Goal: Check status: Check status

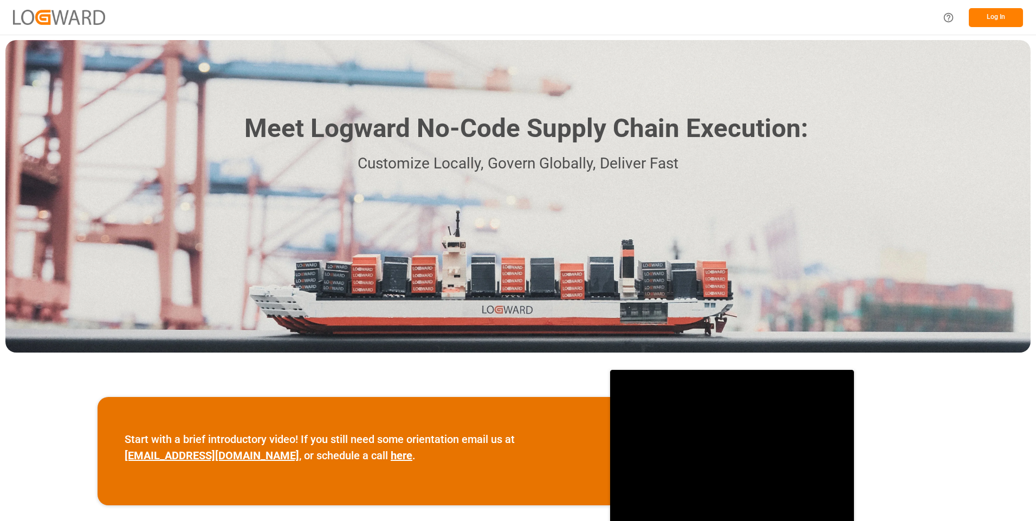
click at [984, 17] on button "Log In" at bounding box center [996, 17] width 54 height 19
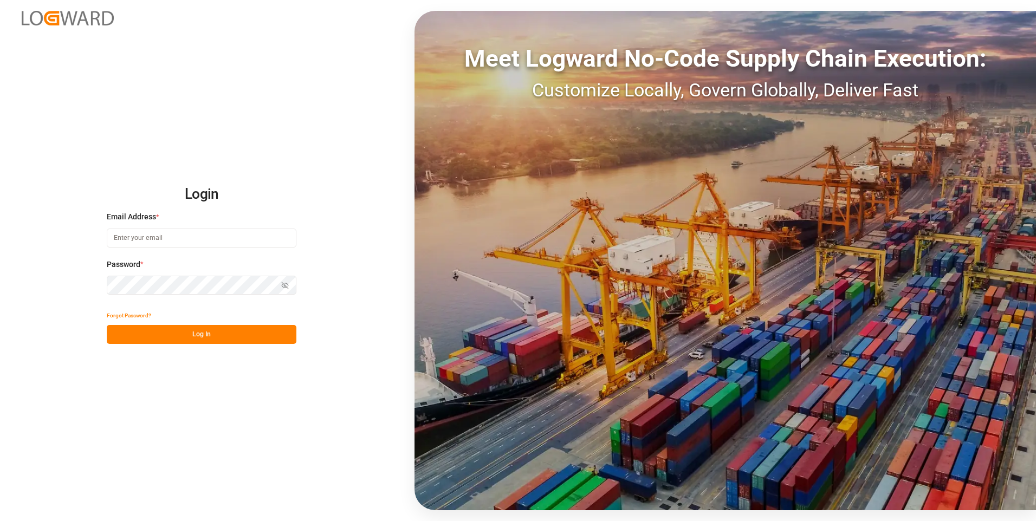
type input "julissa.then@leschaco.com"
click at [200, 335] on button "Log In" at bounding box center [202, 334] width 190 height 19
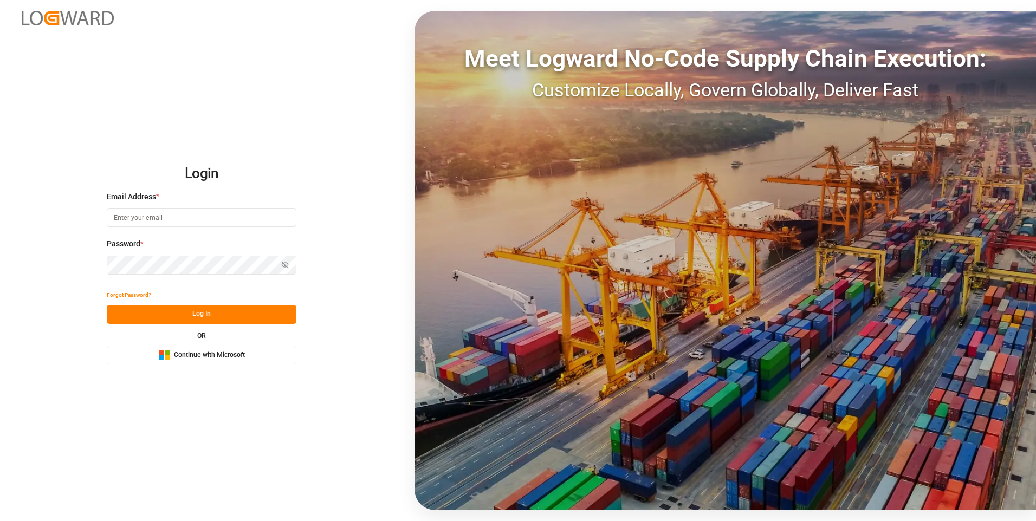
type input "julissa.then@leschaco.com"
click at [228, 313] on button "Log In" at bounding box center [202, 314] width 190 height 19
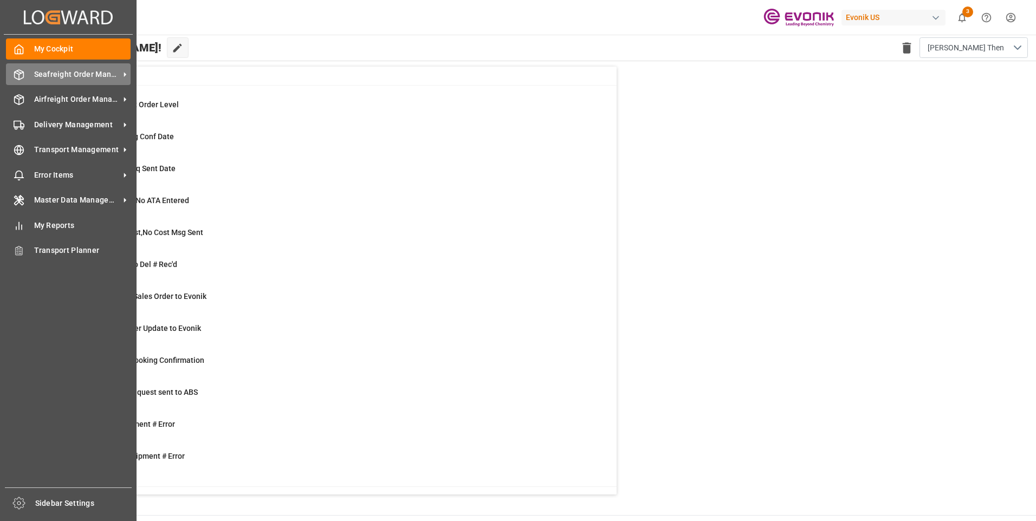
click at [12, 70] on div at bounding box center [15, 74] width 18 height 11
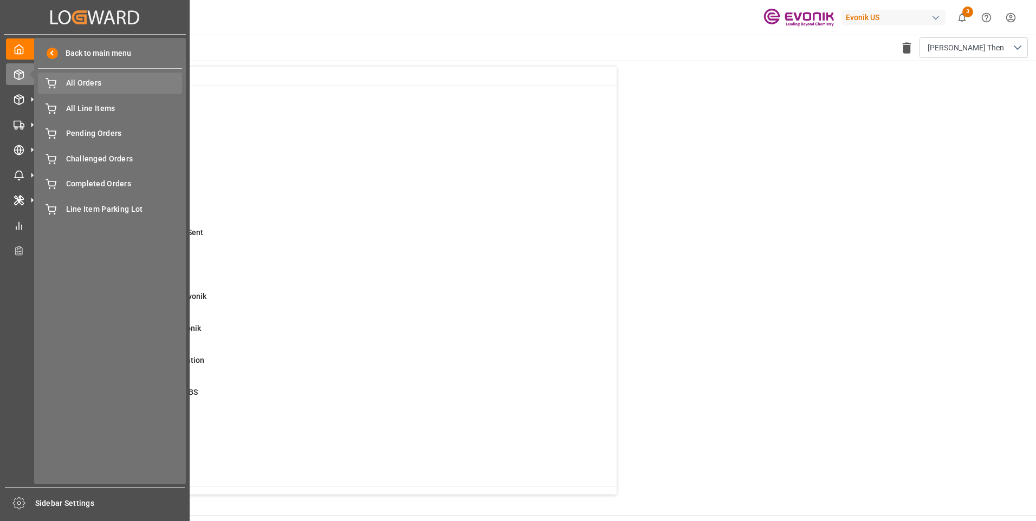
click at [100, 83] on span "All Orders" at bounding box center [124, 83] width 117 height 11
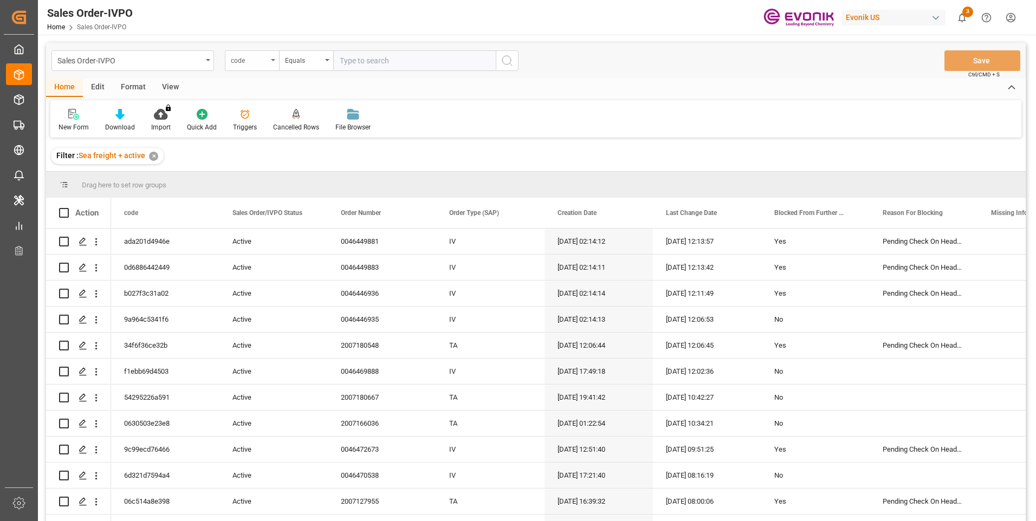
click at [248, 64] on div "code" at bounding box center [249, 59] width 37 height 12
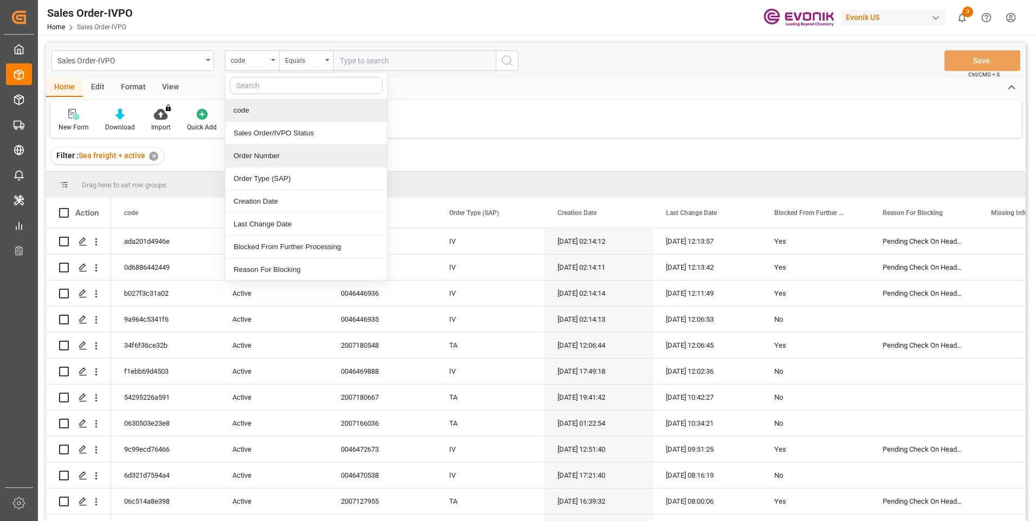
click at [256, 157] on div "Order Number" at bounding box center [306, 156] width 162 height 23
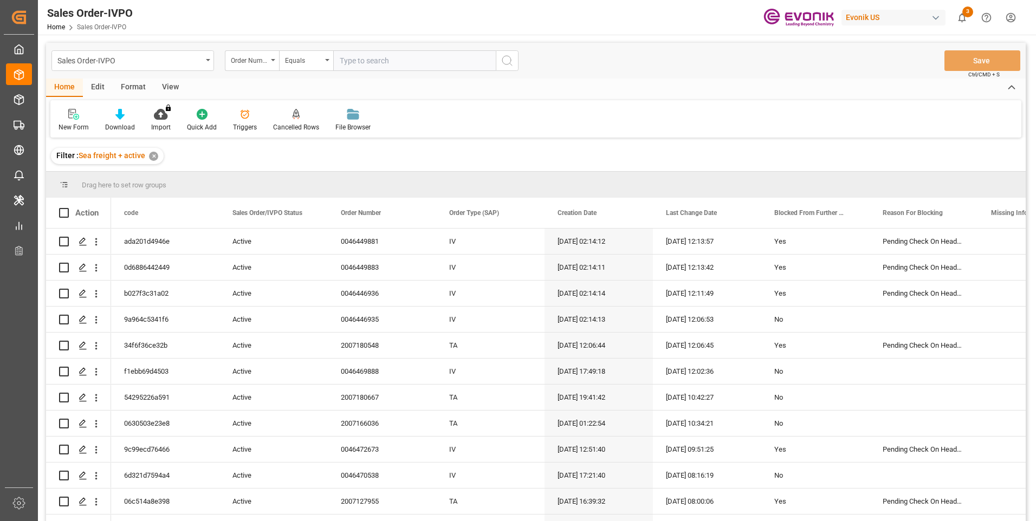
click at [360, 60] on input "text" at bounding box center [414, 60] width 163 height 21
paste input "46472814"
click at [339, 60] on input "46472814" at bounding box center [414, 60] width 163 height 21
type input "0046472814"
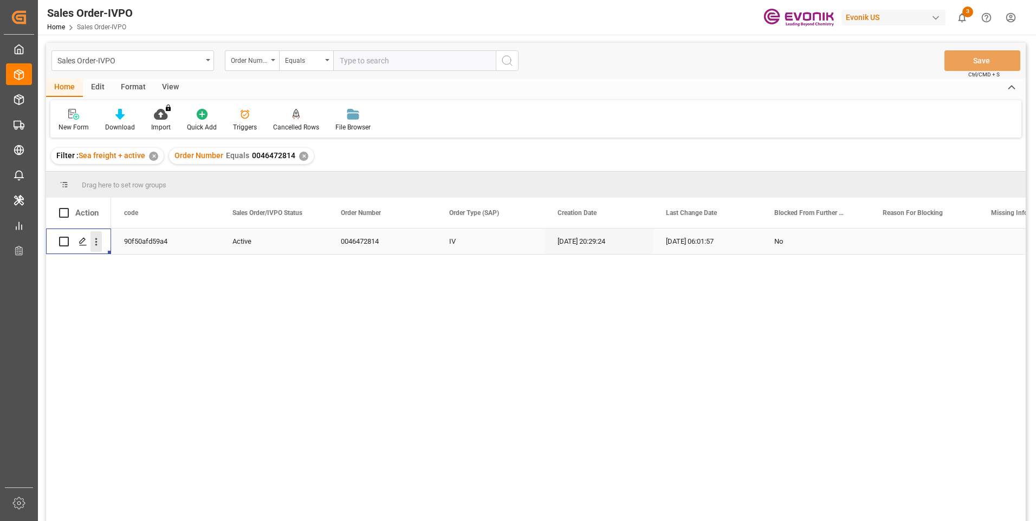
click at [99, 247] on icon "open menu" at bounding box center [96, 241] width 11 height 11
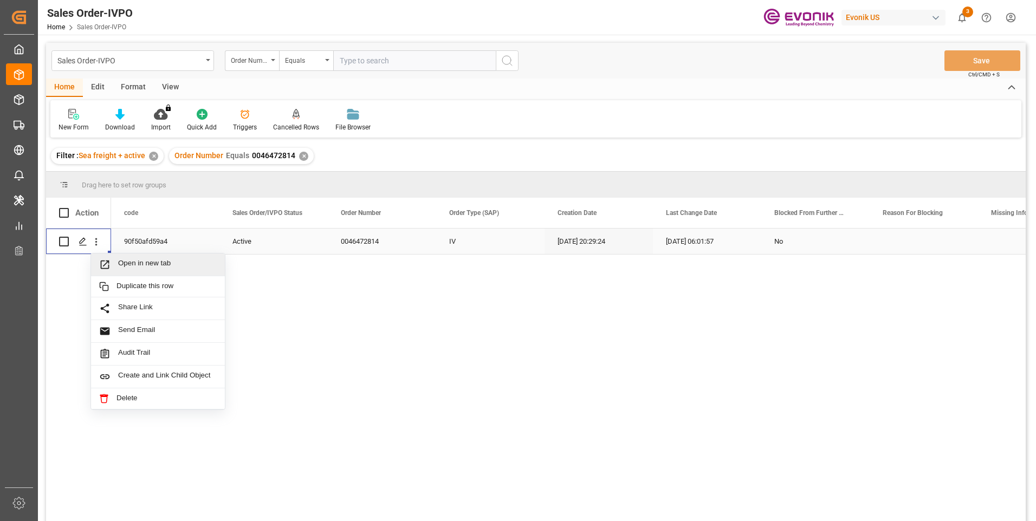
click at [142, 265] on span "Open in new tab" at bounding box center [167, 264] width 99 height 11
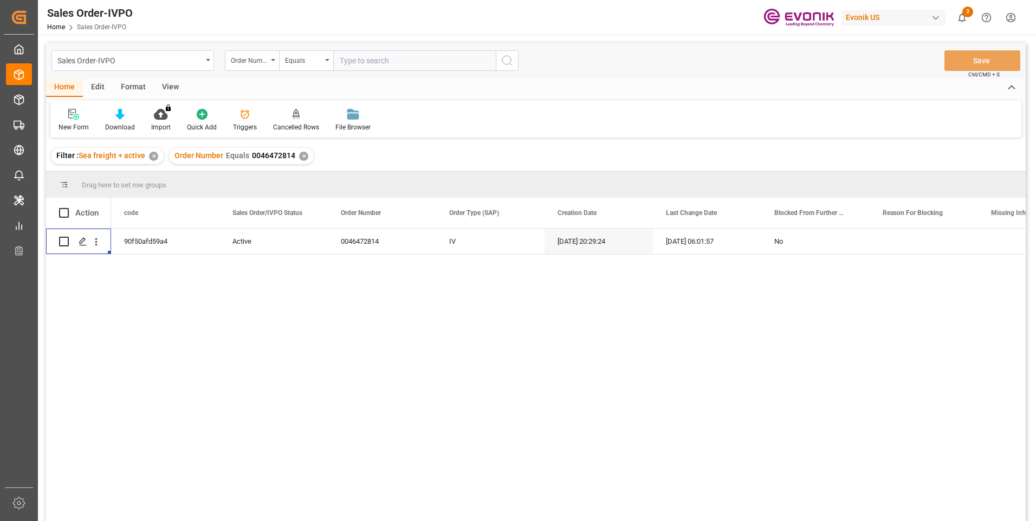
click at [392, 60] on input "text" at bounding box center [414, 60] width 163 height 21
paste input "0046455426"
click at [346, 62] on input "000046455426" at bounding box center [414, 60] width 163 height 21
type input "0046455426"
click at [505, 59] on icon "search button" at bounding box center [507, 60] width 13 height 13
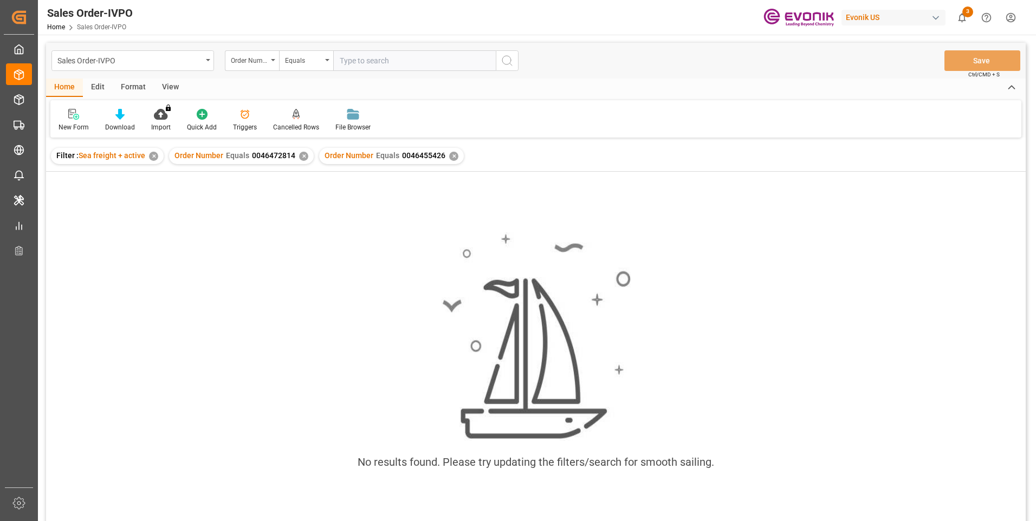
click at [300, 158] on div "✕" at bounding box center [303, 156] width 9 height 9
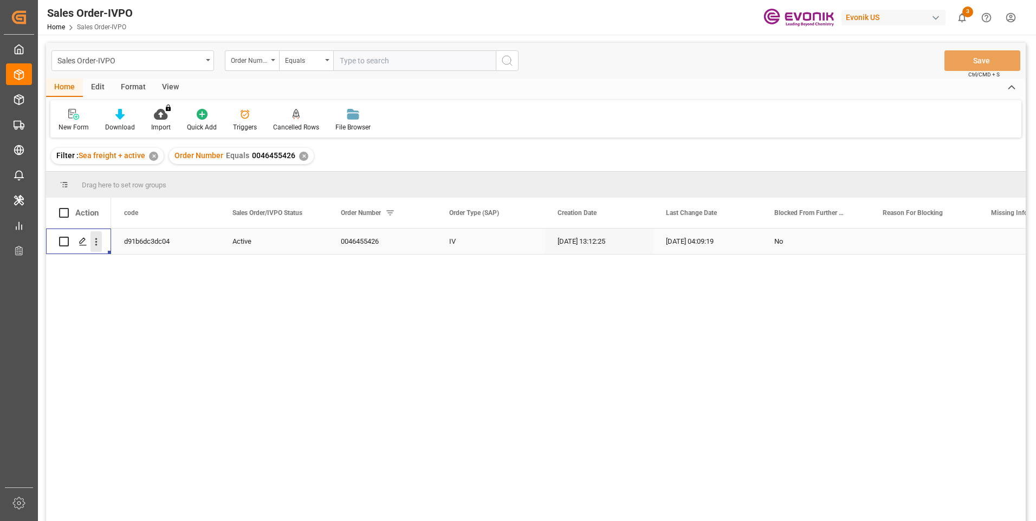
click at [96, 241] on icon "open menu" at bounding box center [96, 241] width 11 height 11
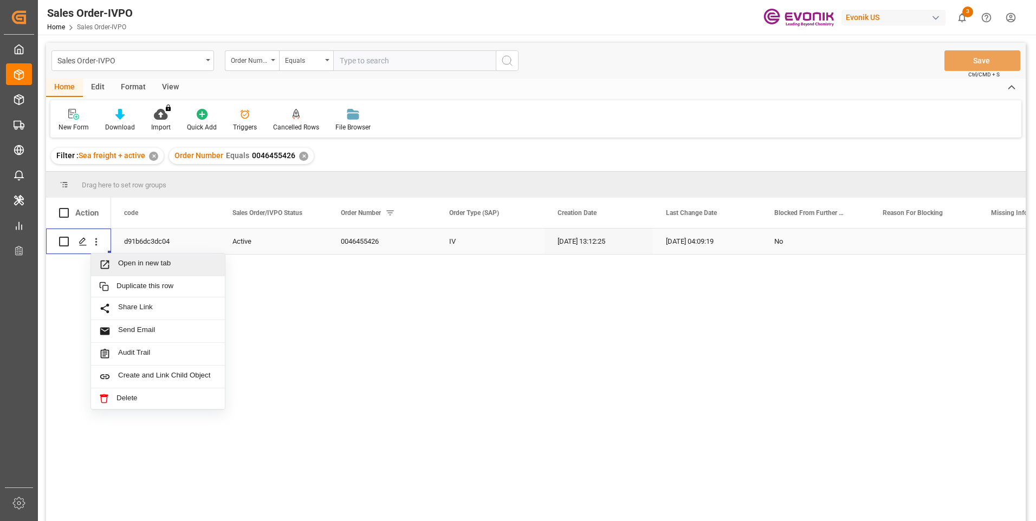
click at [140, 262] on span "Open in new tab" at bounding box center [167, 264] width 99 height 11
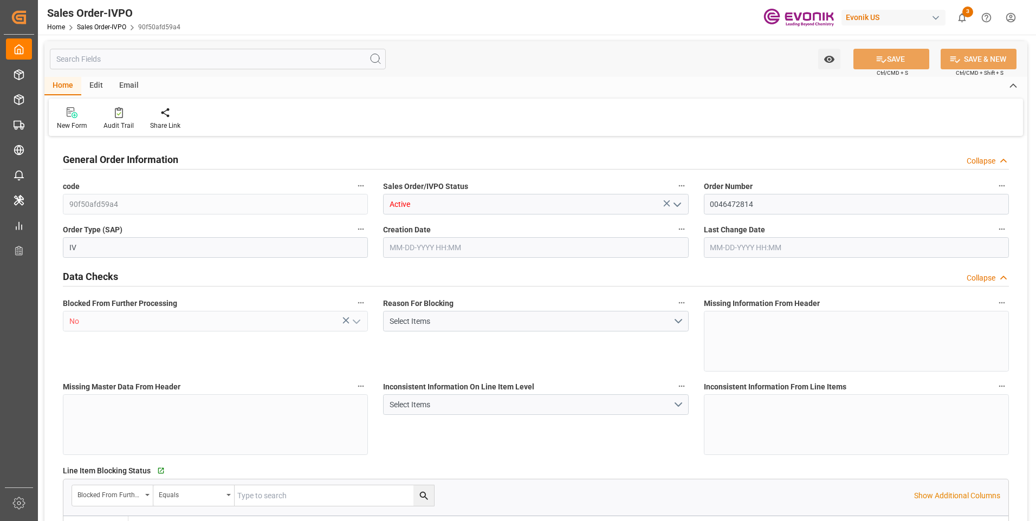
type input "PECLL"
type input "0"
type input "10"
type input "13"
type input "205200"
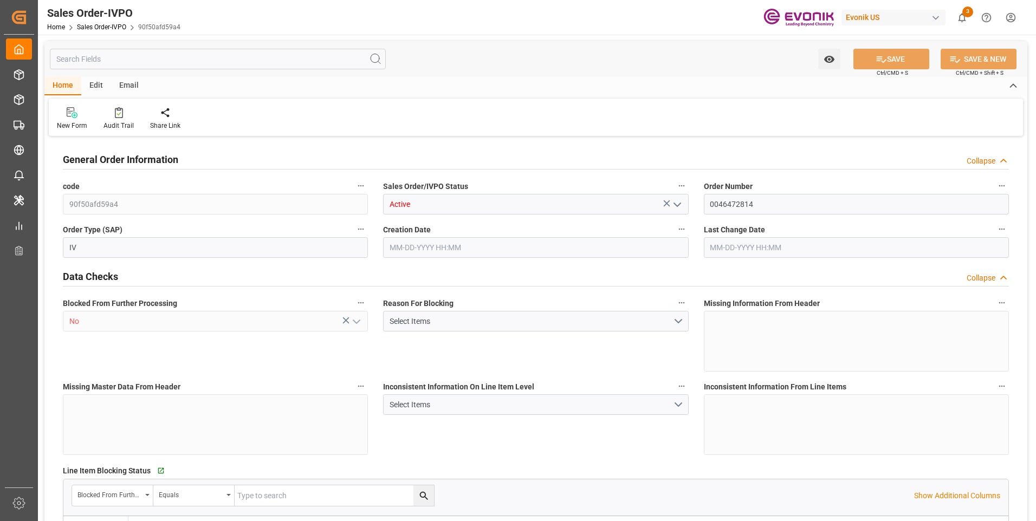
type input "0"
type input "170000"
type input "300"
type input "[DATE] 20:29"
type input "[DATE] 06:01"
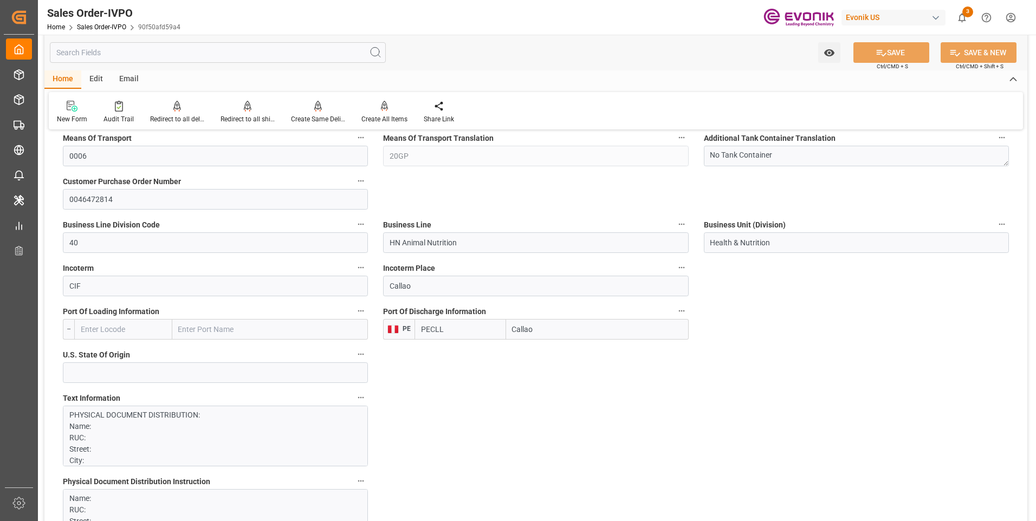
scroll to position [976, 0]
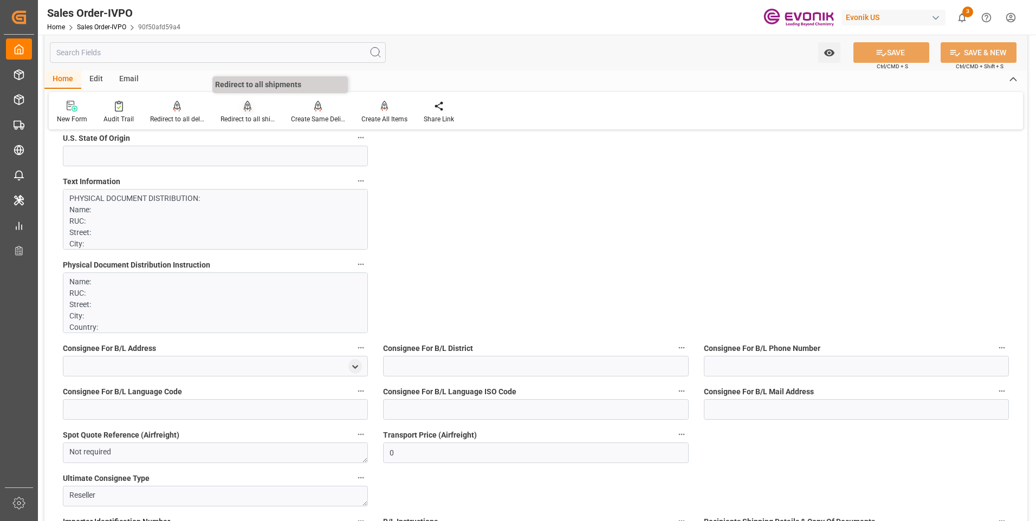
click at [235, 114] on div "Redirect to all shipments" at bounding box center [248, 119] width 54 height 10
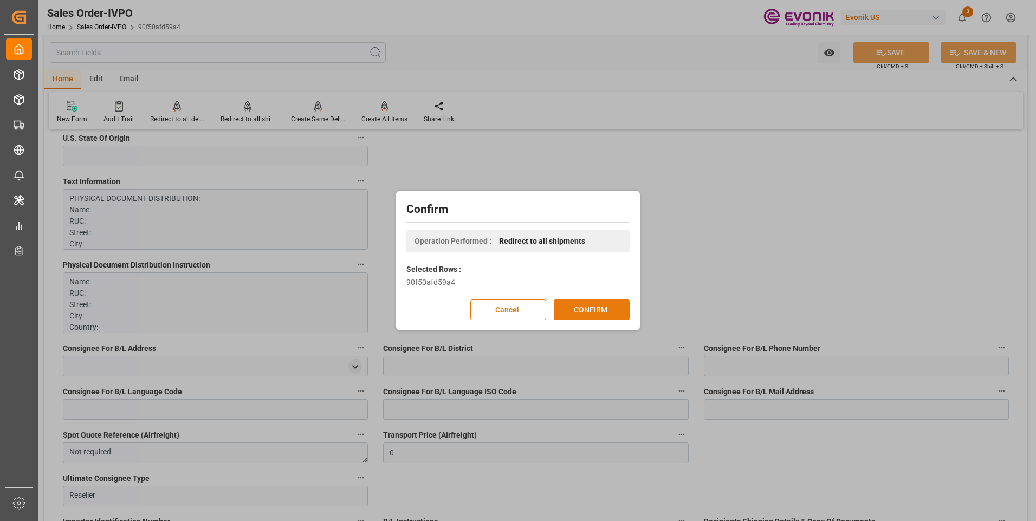
click at [573, 313] on button "CONFIRM" at bounding box center [592, 310] width 76 height 21
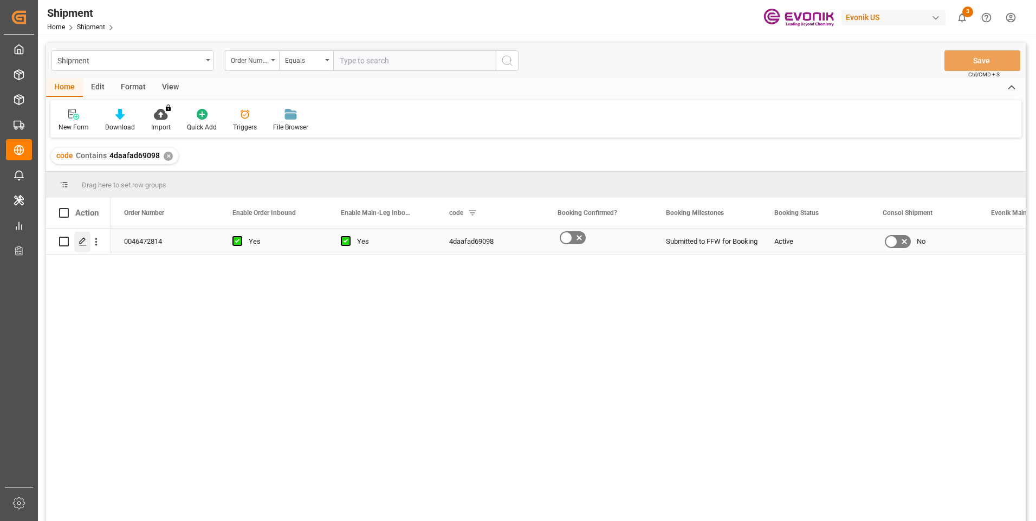
click at [86, 246] on line "Press SPACE to select this row." at bounding box center [83, 246] width 7 height 0
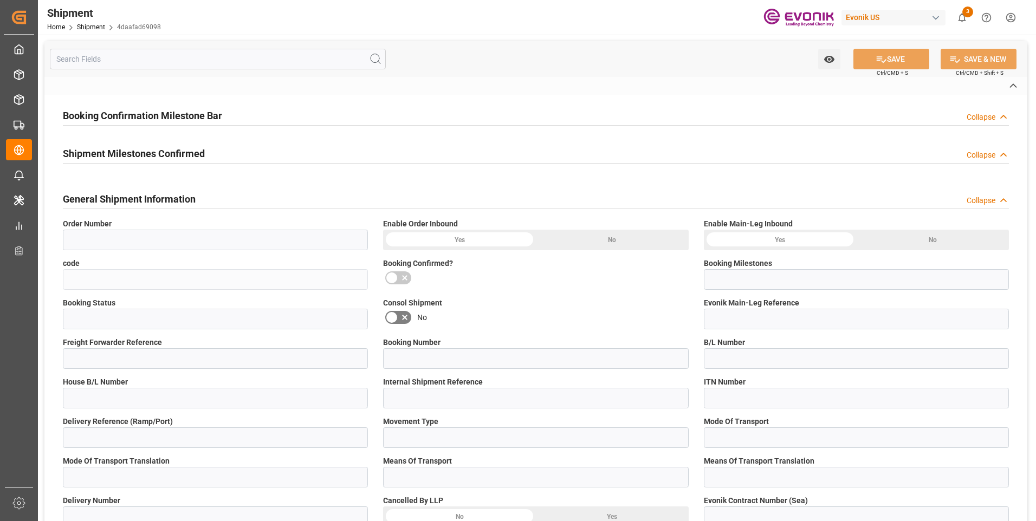
type input "0046472814"
type input "4daafad69098"
type input "Submitted to FFW for Booking"
type input "Active"
type input "D2P"
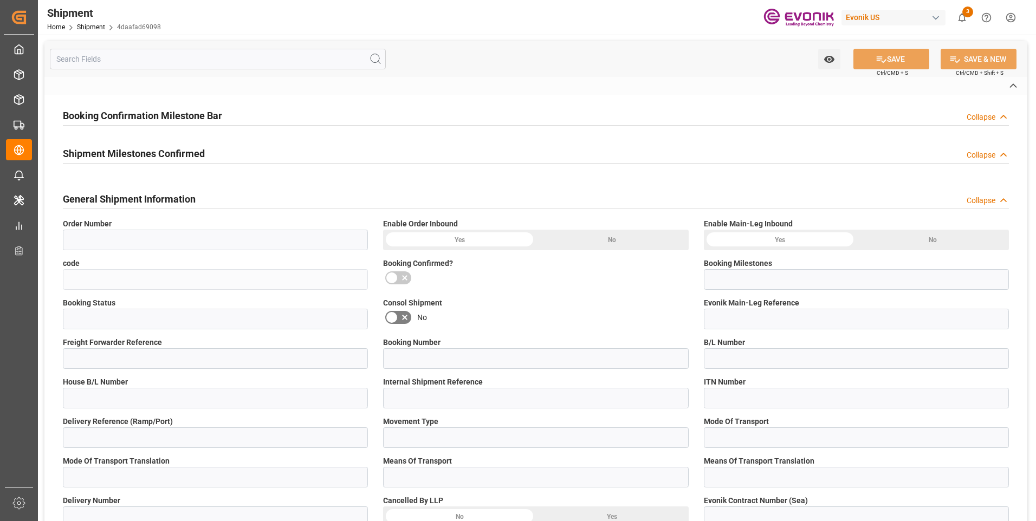
type input "45"
type input "FCL"
type input "0006"
type input "20GP"
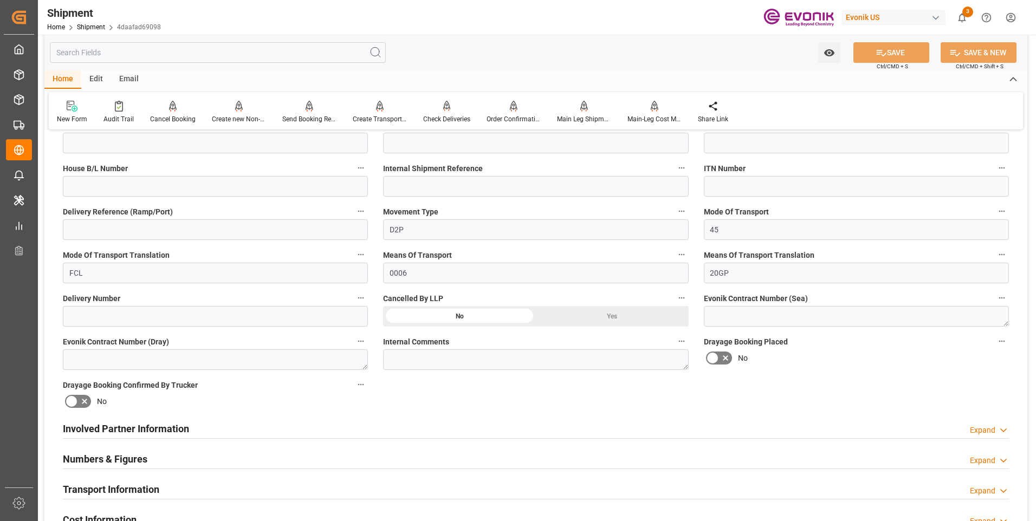
scroll to position [434, 0]
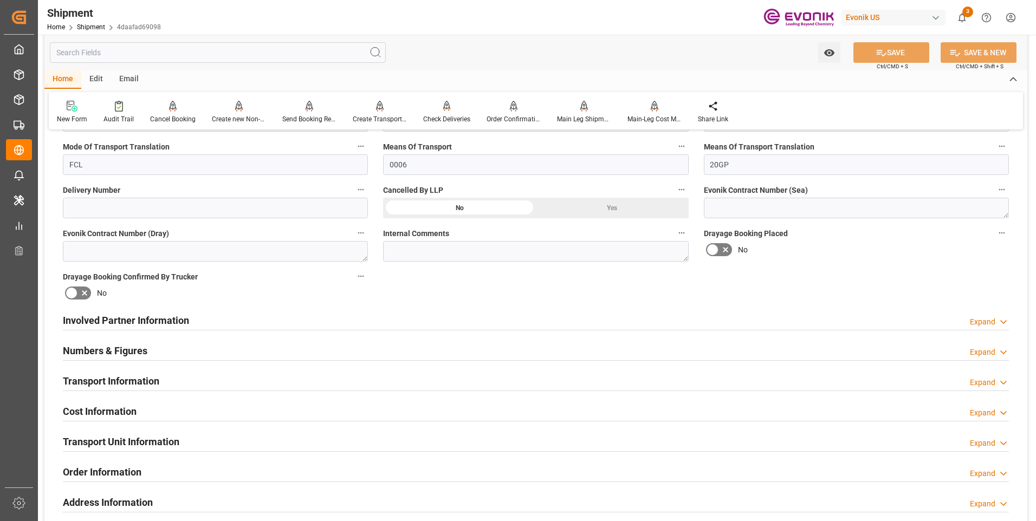
click at [154, 384] on h2 "Transport Information" at bounding box center [111, 381] width 96 height 15
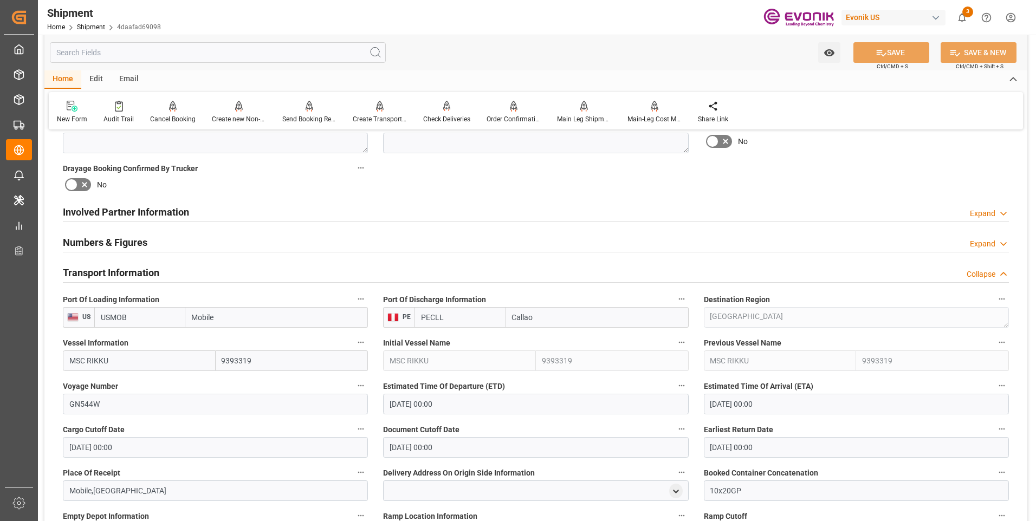
scroll to position [596, 0]
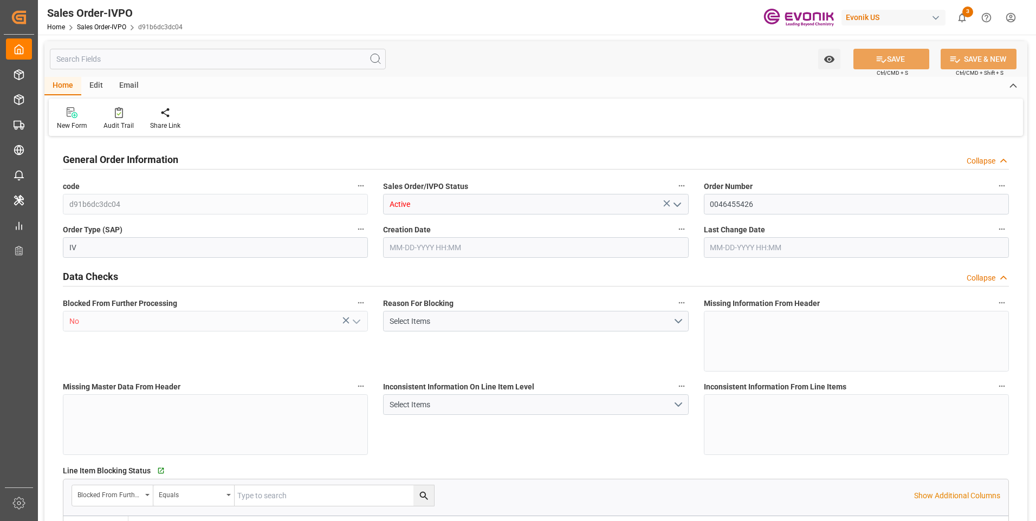
type input "BEANR"
type input "0"
type input "2"
type input "1"
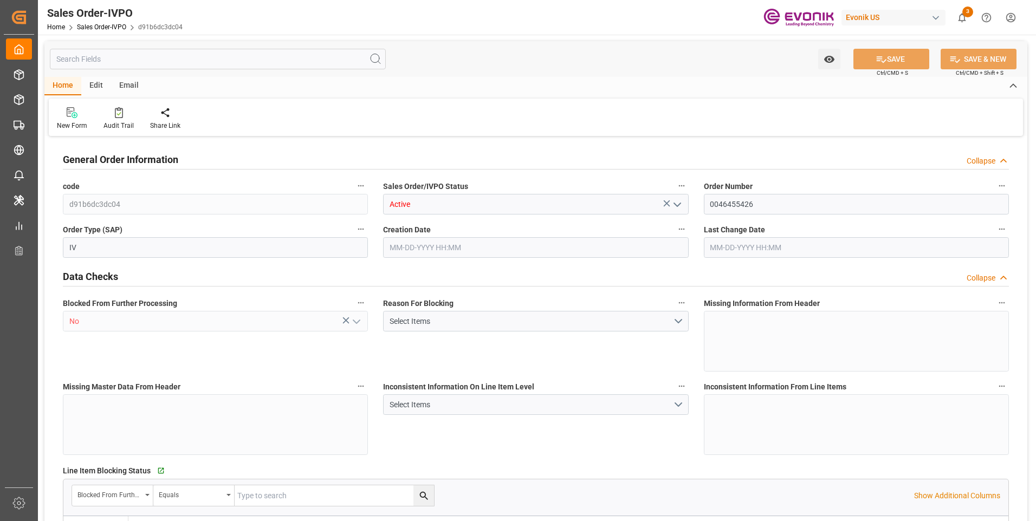
type input "16876.6"
type input "25.4754"
type input "34000"
type input "60"
type input "[DATE] 13:12"
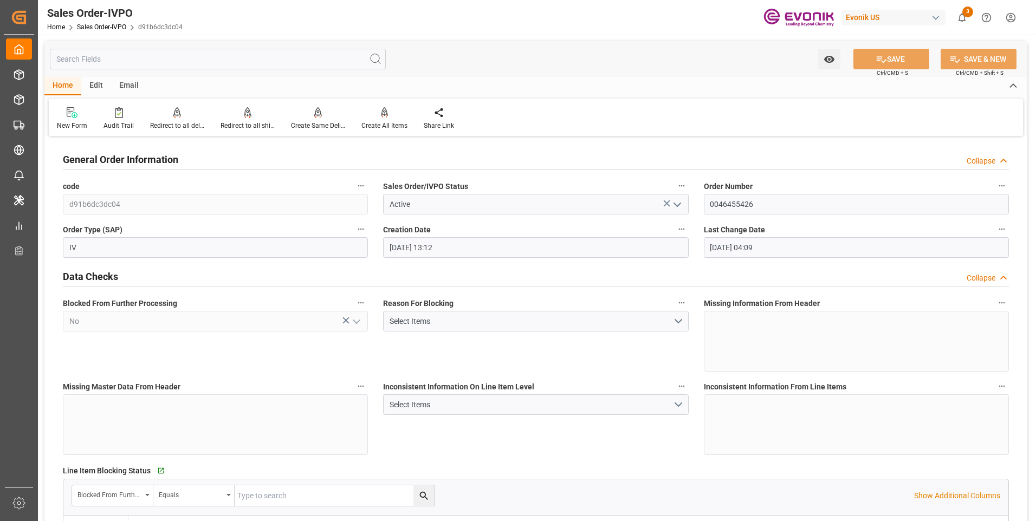
type input "[DATE] 04:09"
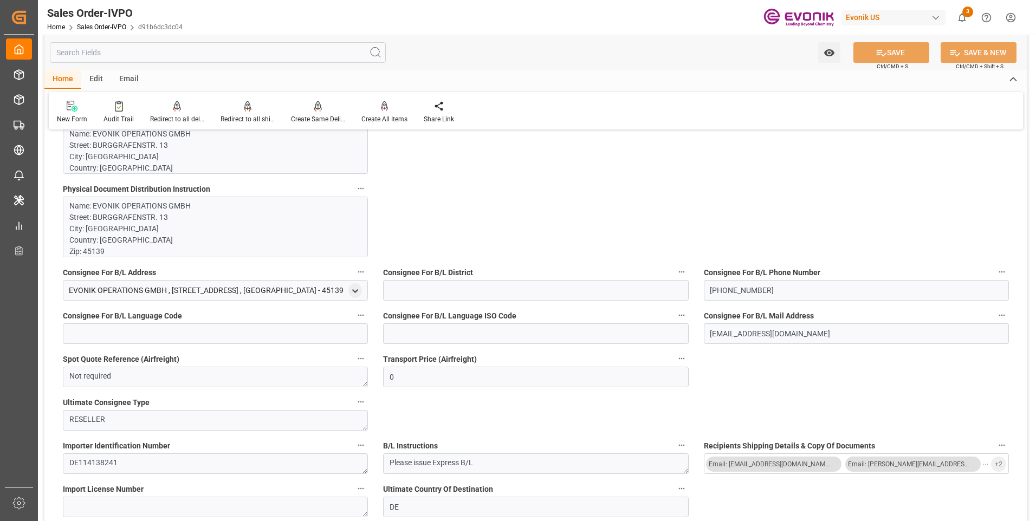
scroll to position [813, 0]
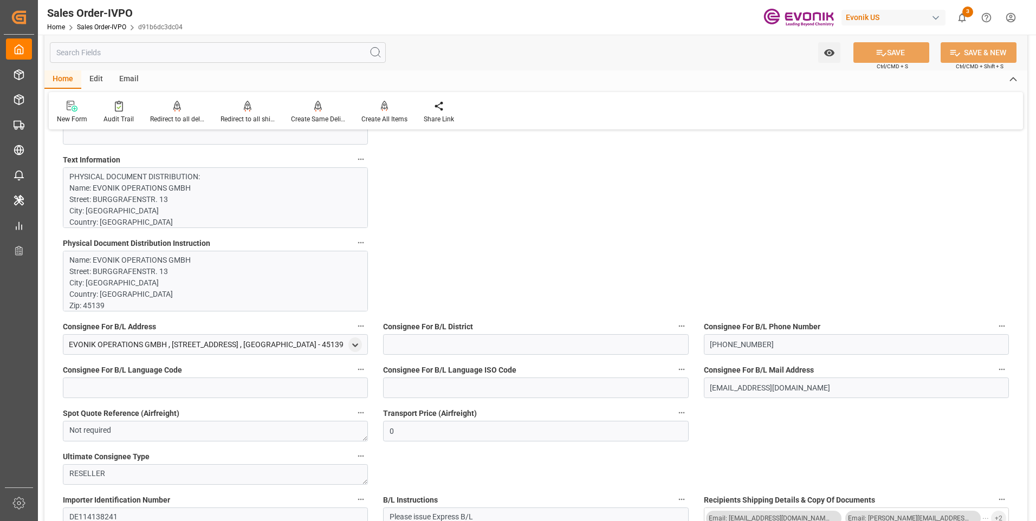
click at [112, 52] on input "text" at bounding box center [218, 52] width 336 height 21
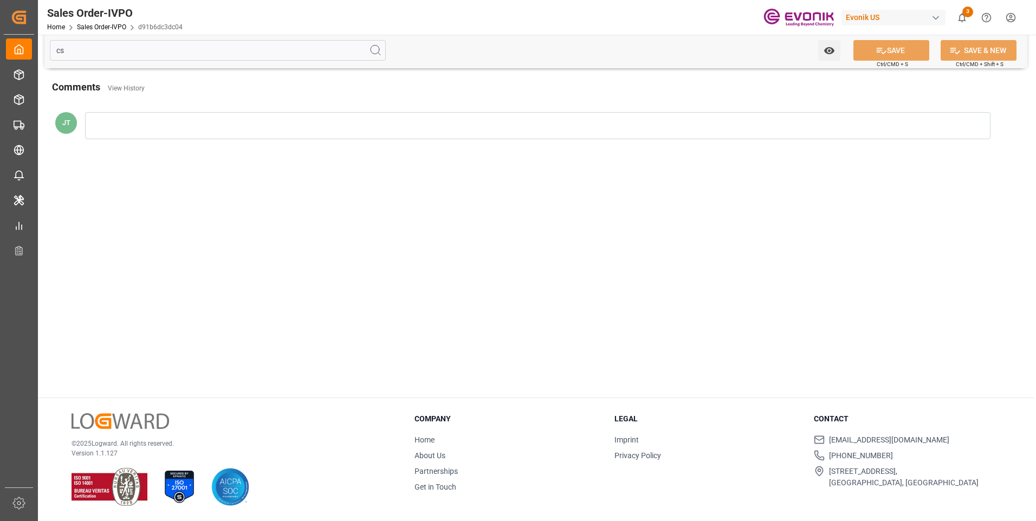
scroll to position [0, 0]
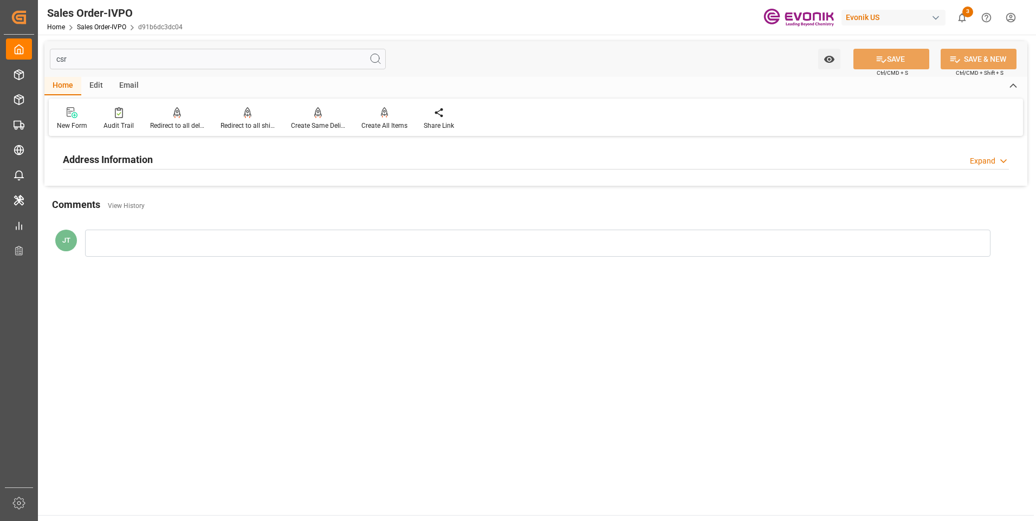
click at [128, 156] on h2 "Address Information" at bounding box center [108, 159] width 90 height 15
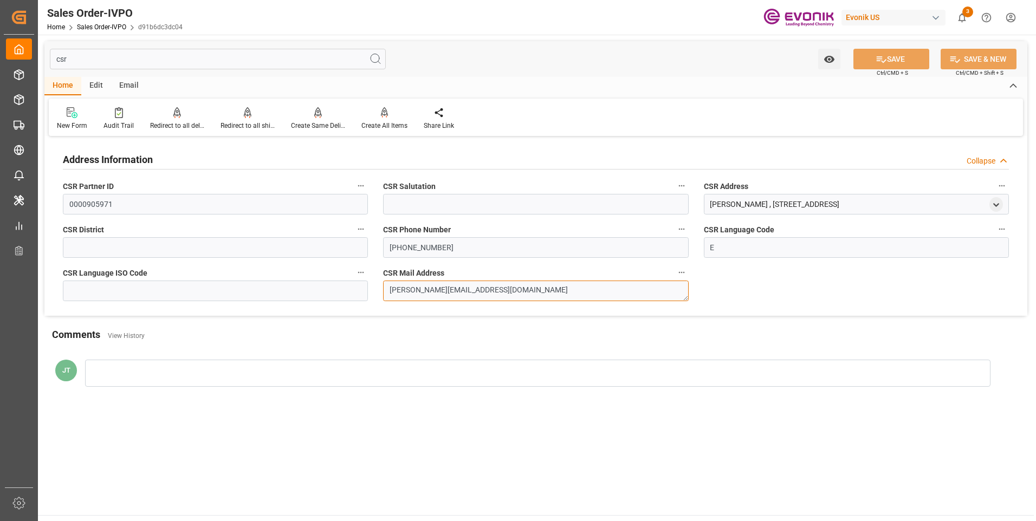
drag, startPoint x: 504, startPoint y: 292, endPoint x: 364, endPoint y: 292, distance: 139.8
click at [364, 292] on div "Address Information Collapse CSR Partner ID 0000905971 CSR Salutation CSR Addre…" at bounding box center [535, 227] width 983 height 177
click at [81, 61] on input "csr" at bounding box center [218, 59] width 336 height 21
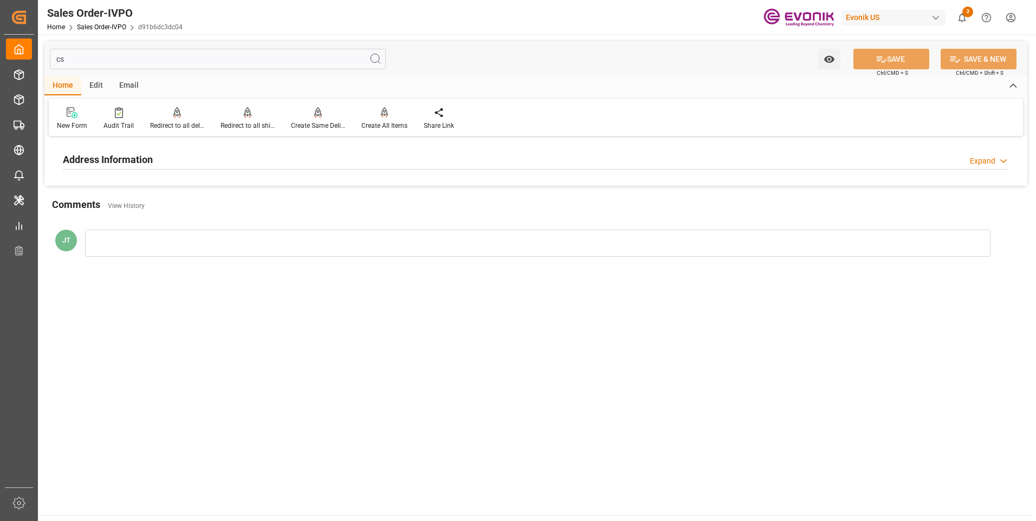
type input "c"
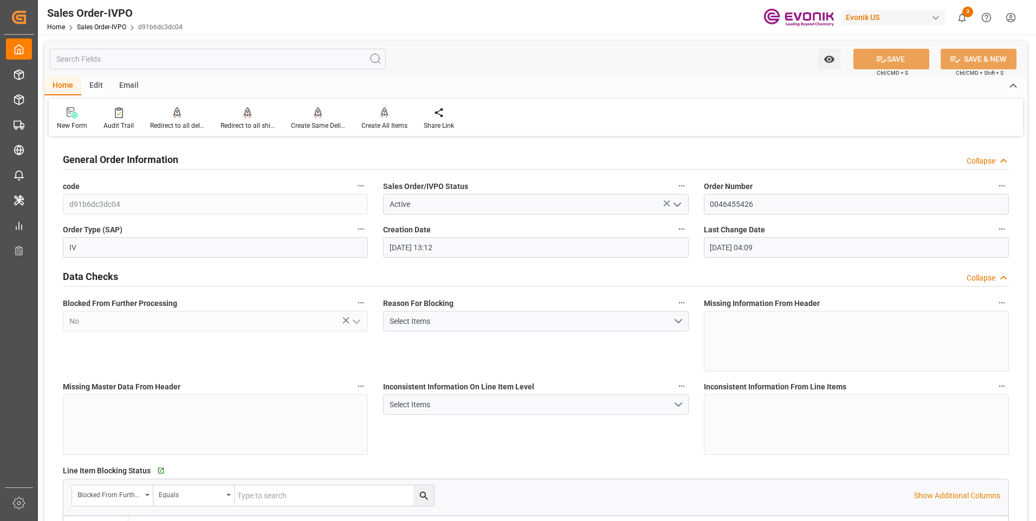
type input "[DATE] 13:12"
type input "[DATE] 04:09"
type input "16876.6"
click at [736, 206] on input "0046455426" at bounding box center [856, 204] width 305 height 21
click at [733, 206] on input "0046455426" at bounding box center [856, 204] width 305 height 21
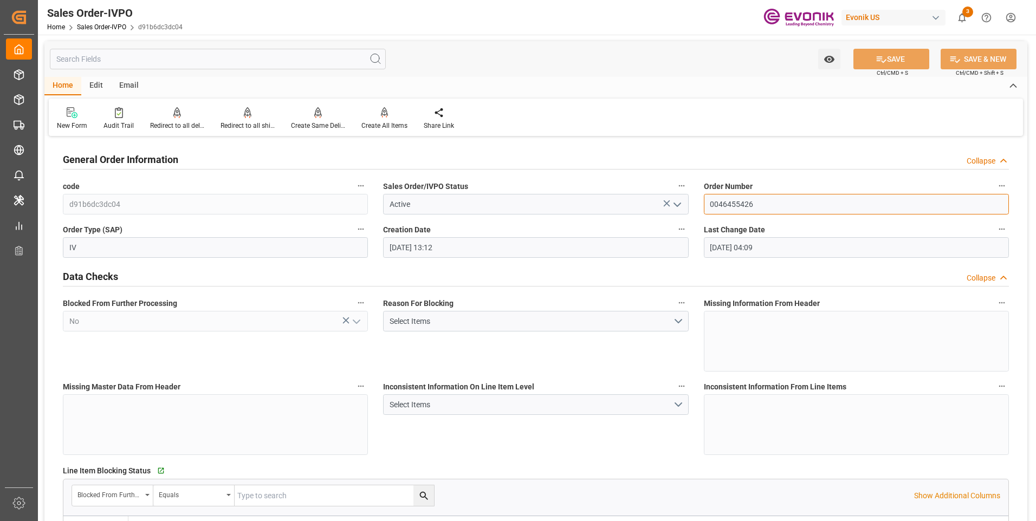
click at [733, 206] on input "0046455426" at bounding box center [856, 204] width 305 height 21
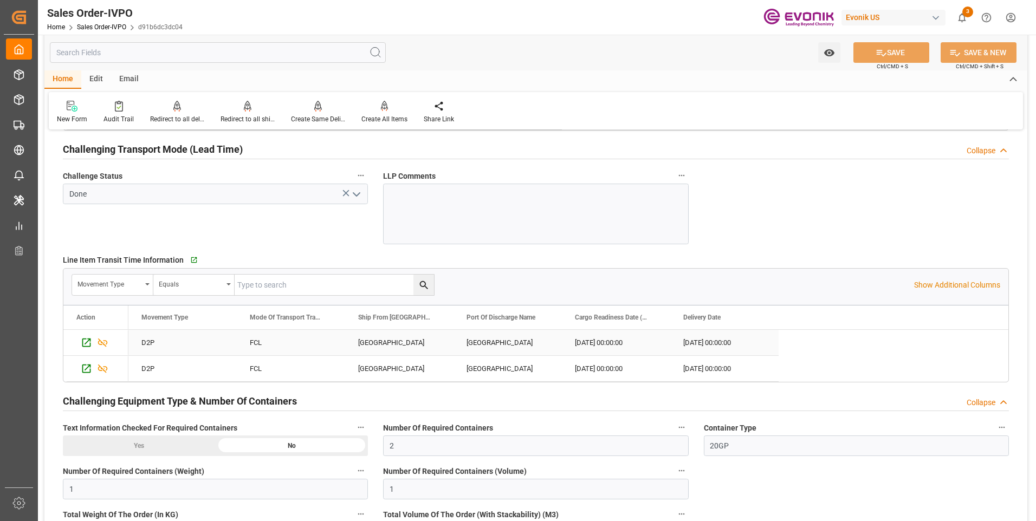
scroll to position [1843, 0]
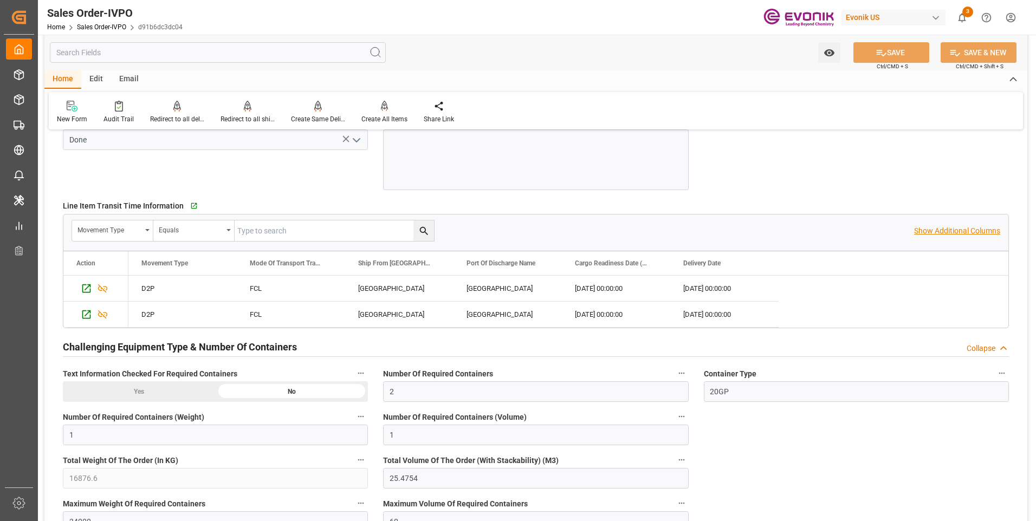
click at [924, 226] on p "Show Additional Columns" at bounding box center [957, 230] width 86 height 11
click at [615, 284] on div "2025-10-16 00:00:00" at bounding box center [616, 288] width 108 height 25
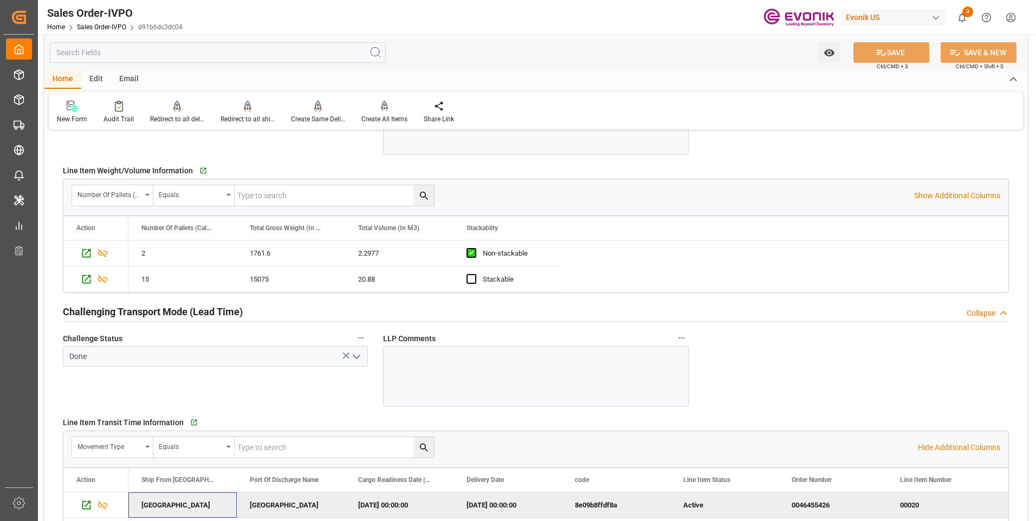
scroll to position [1518, 0]
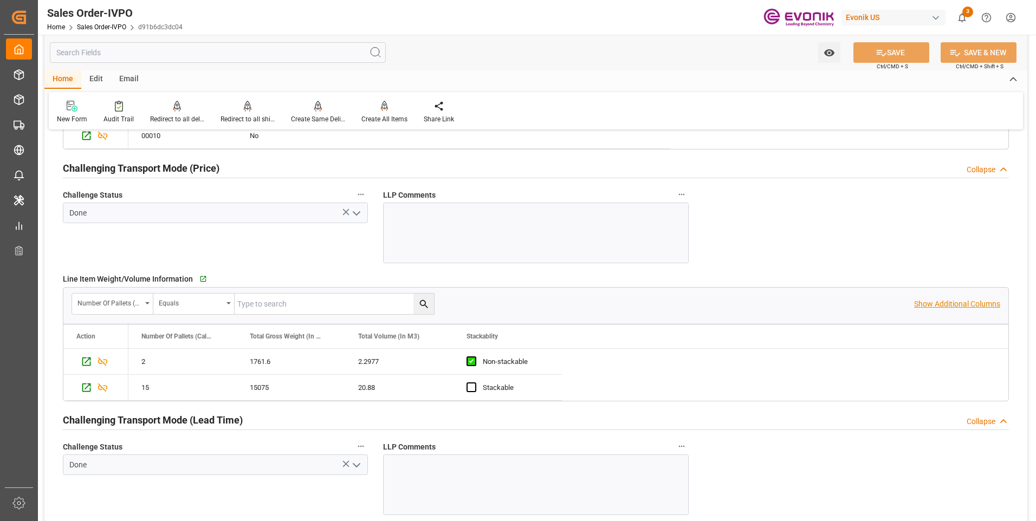
click at [962, 305] on p "Show Additional Columns" at bounding box center [957, 304] width 86 height 11
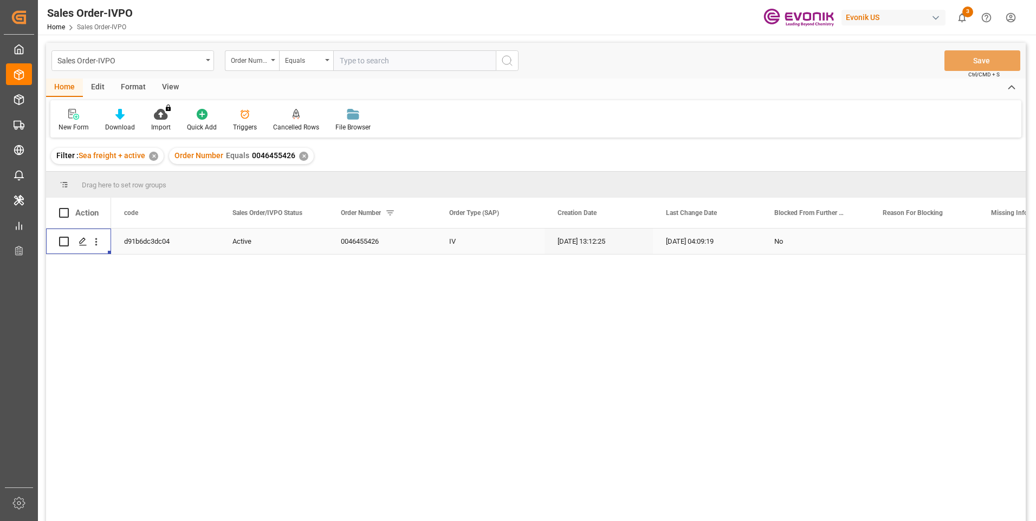
click at [350, 57] on input "text" at bounding box center [414, 60] width 163 height 21
paste input "46460907"
click at [339, 63] on input "46460907" at bounding box center [414, 60] width 163 height 21
type input "0046460907"
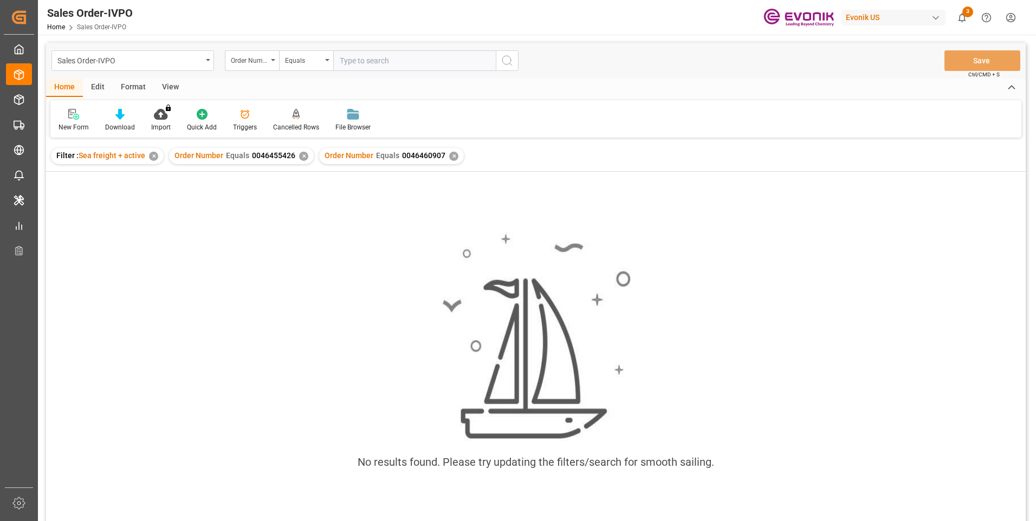
click at [302, 158] on div "✕" at bounding box center [303, 156] width 9 height 9
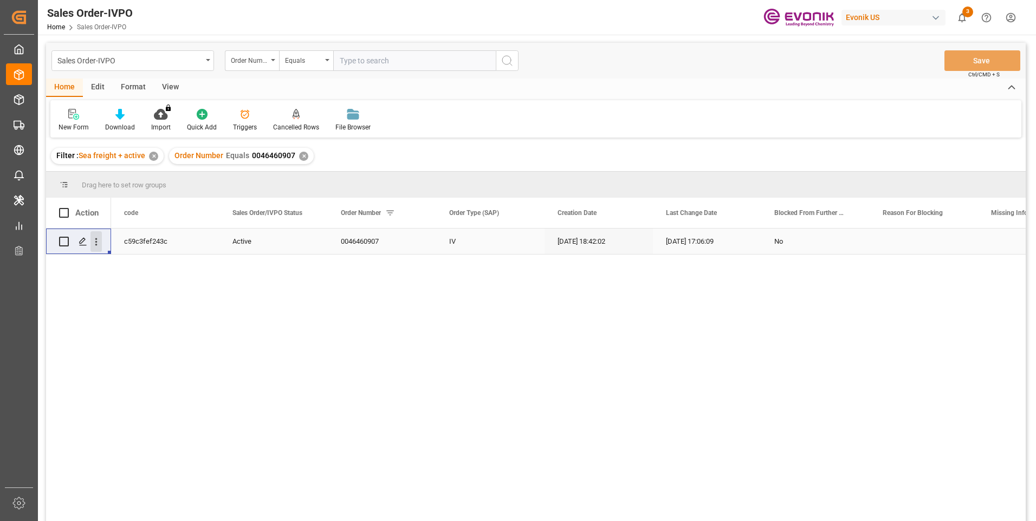
click at [99, 240] on icon "open menu" at bounding box center [96, 241] width 11 height 11
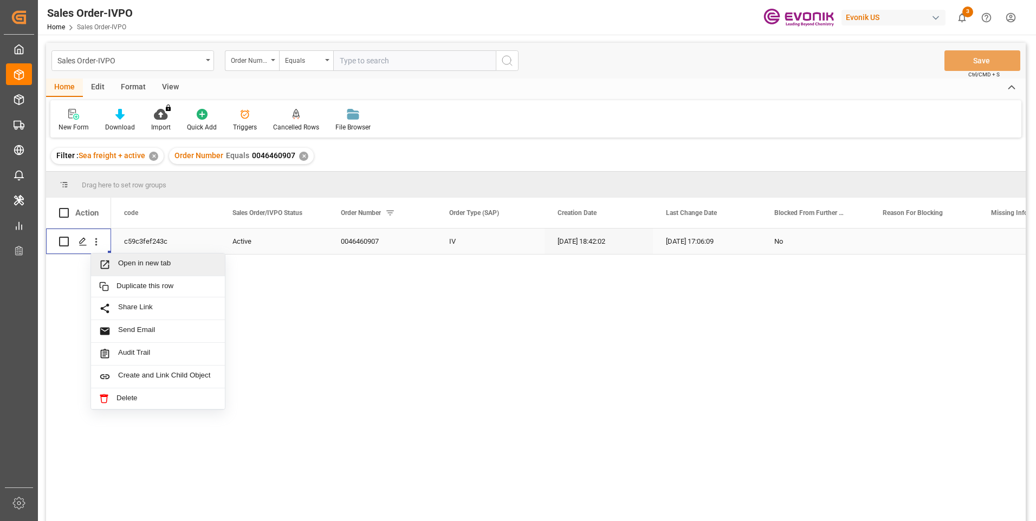
click at [162, 260] on span "Open in new tab" at bounding box center [167, 264] width 99 height 11
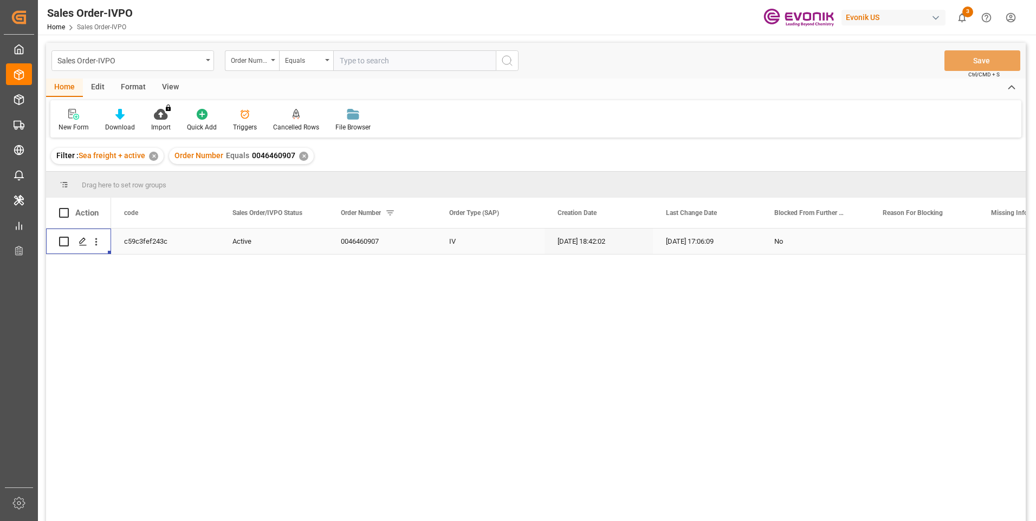
click at [381, 61] on input "text" at bounding box center [414, 60] width 163 height 21
paste input "46460907"
type input "46460907"
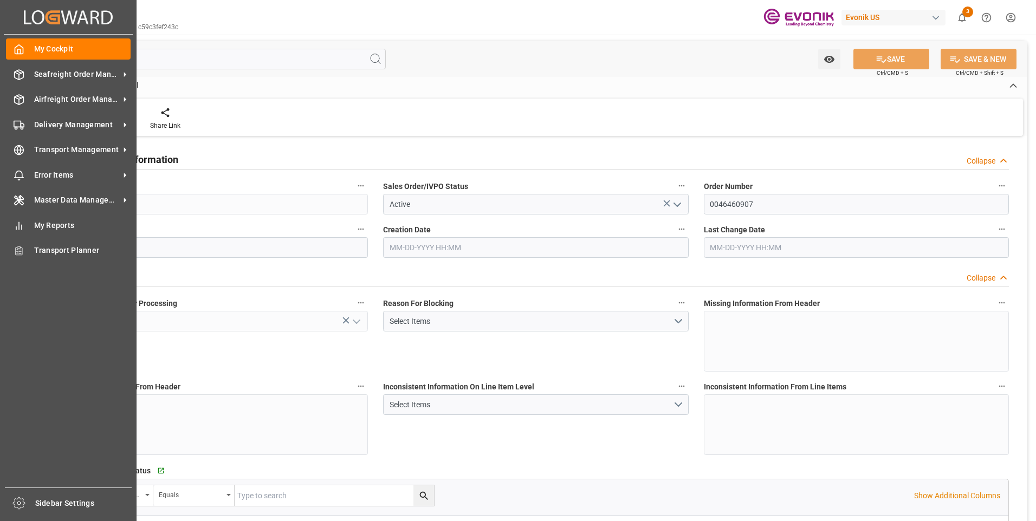
type input "CNSHA"
type input "0"
type input "5"
type input "2"
type input "5"
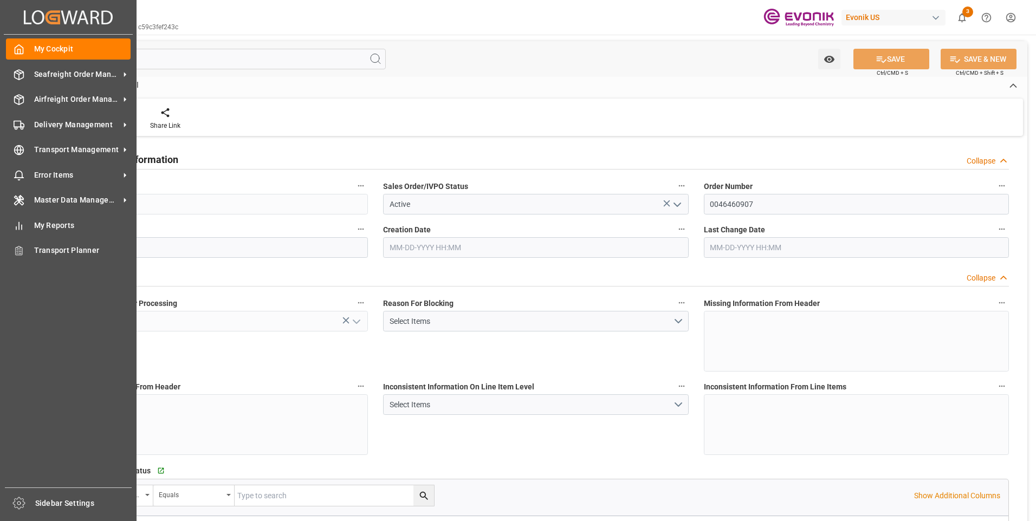
type input "35107.2"
type input "244.382"
type input "95000"
type input "300"
type input "[DATE] 18:42"
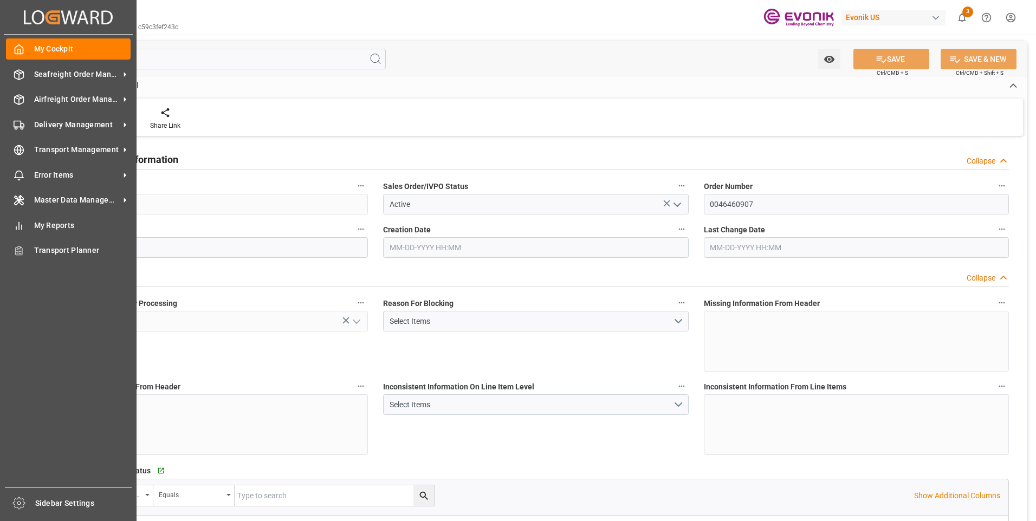
type input "[DATE] 17:06"
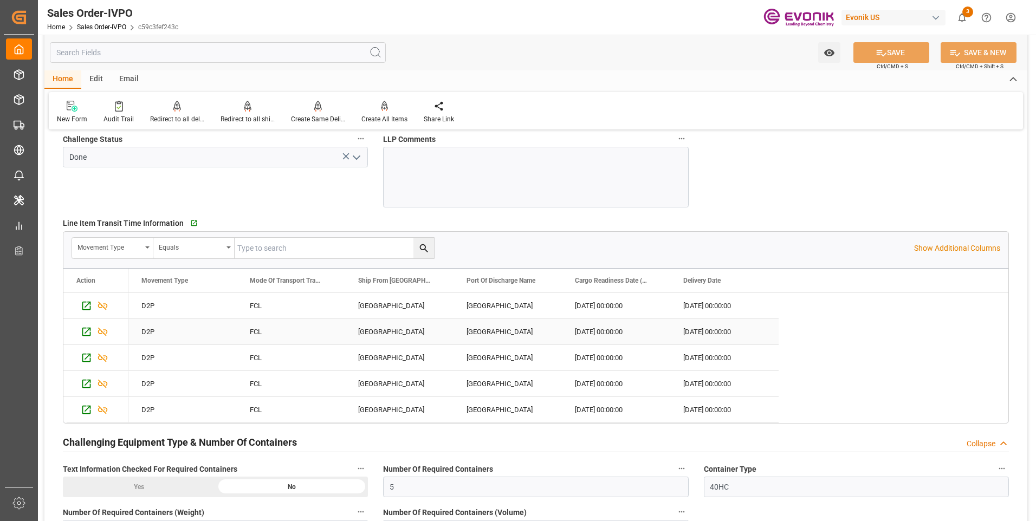
scroll to position [2114, 0]
